Goal: Register for event/course

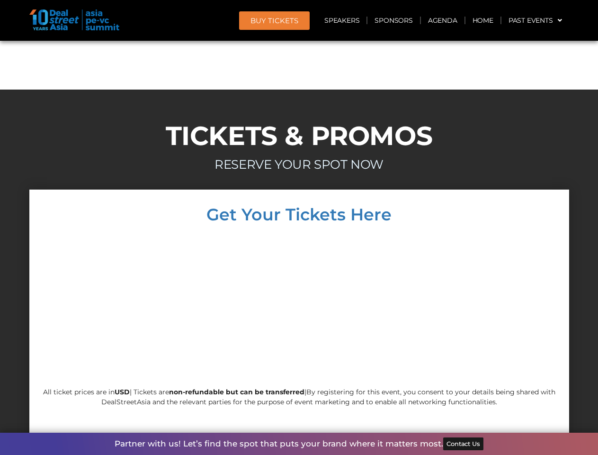
scroll to position [8093, 0]
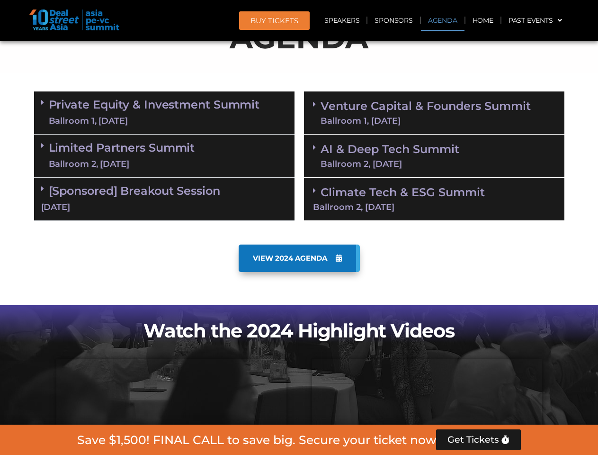
scroll to position [536, 0]
